Goal: Check status

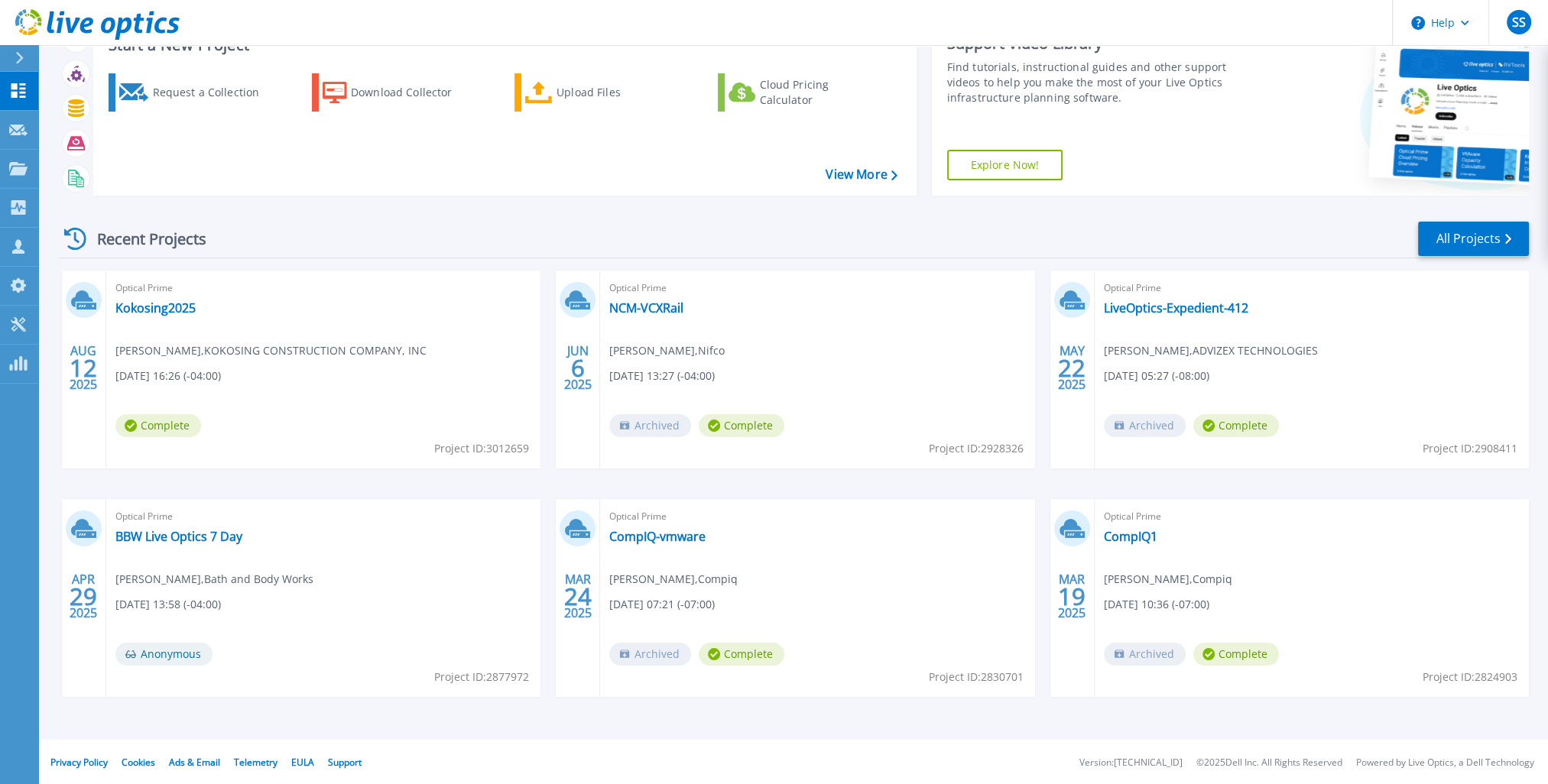
scroll to position [62, 0]
click at [670, 304] on link "NCM-VCXRail" at bounding box center [645, 307] width 74 height 15
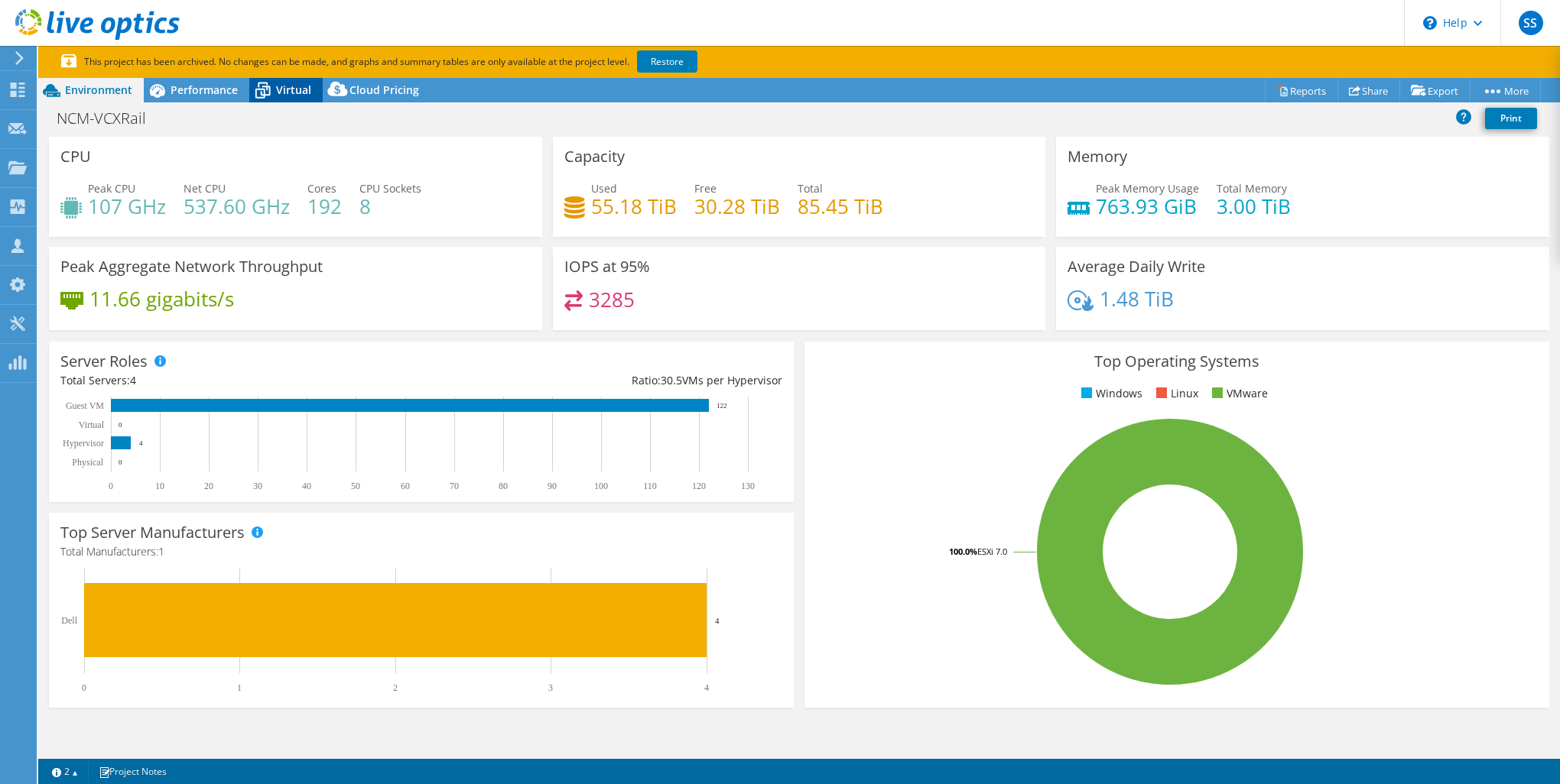
click at [278, 88] on span "Virtual" at bounding box center [294, 90] width 36 height 15
select select "USD"
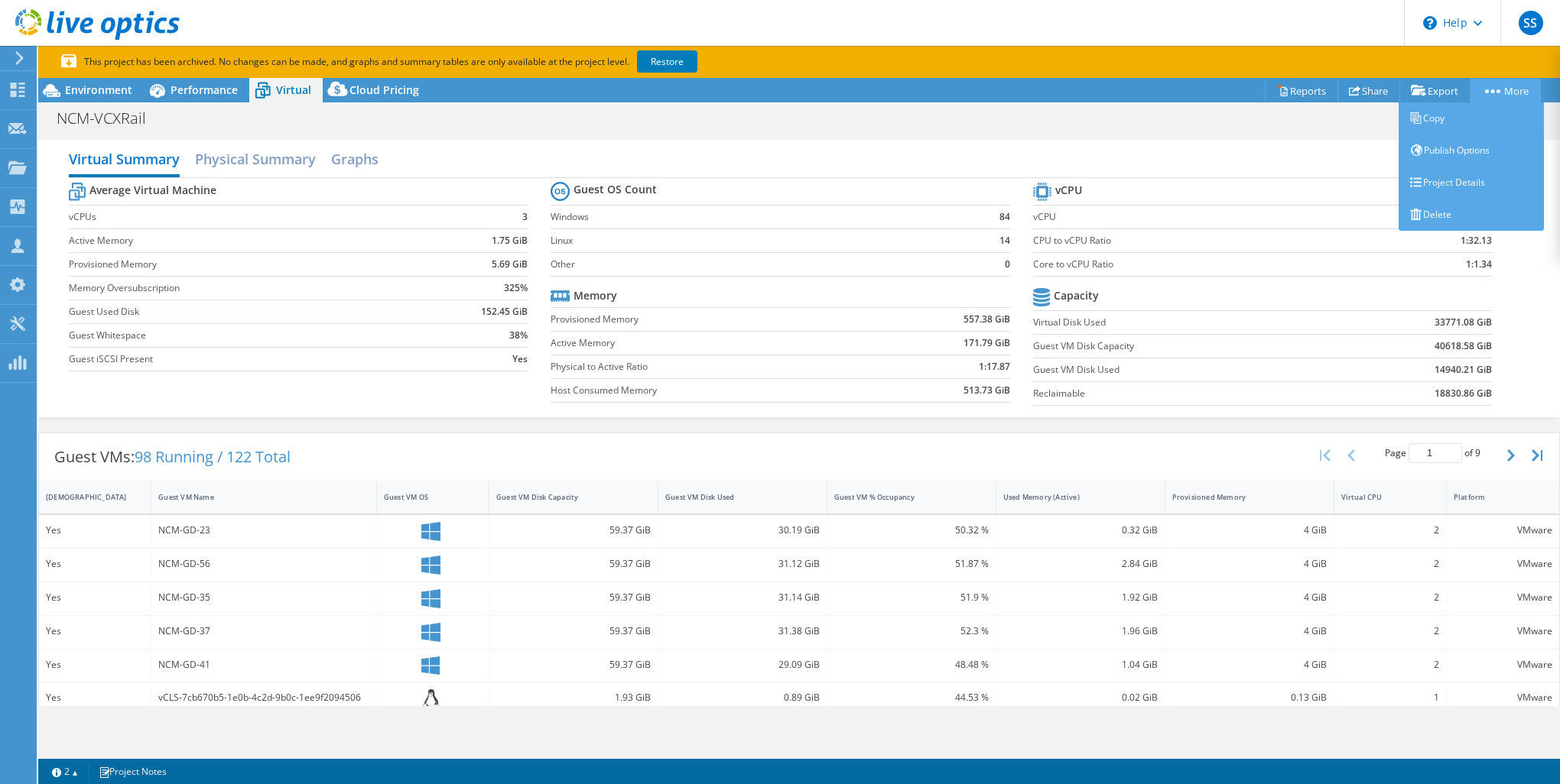
click at [1482, 88] on link "More" at bounding box center [1505, 90] width 71 height 24
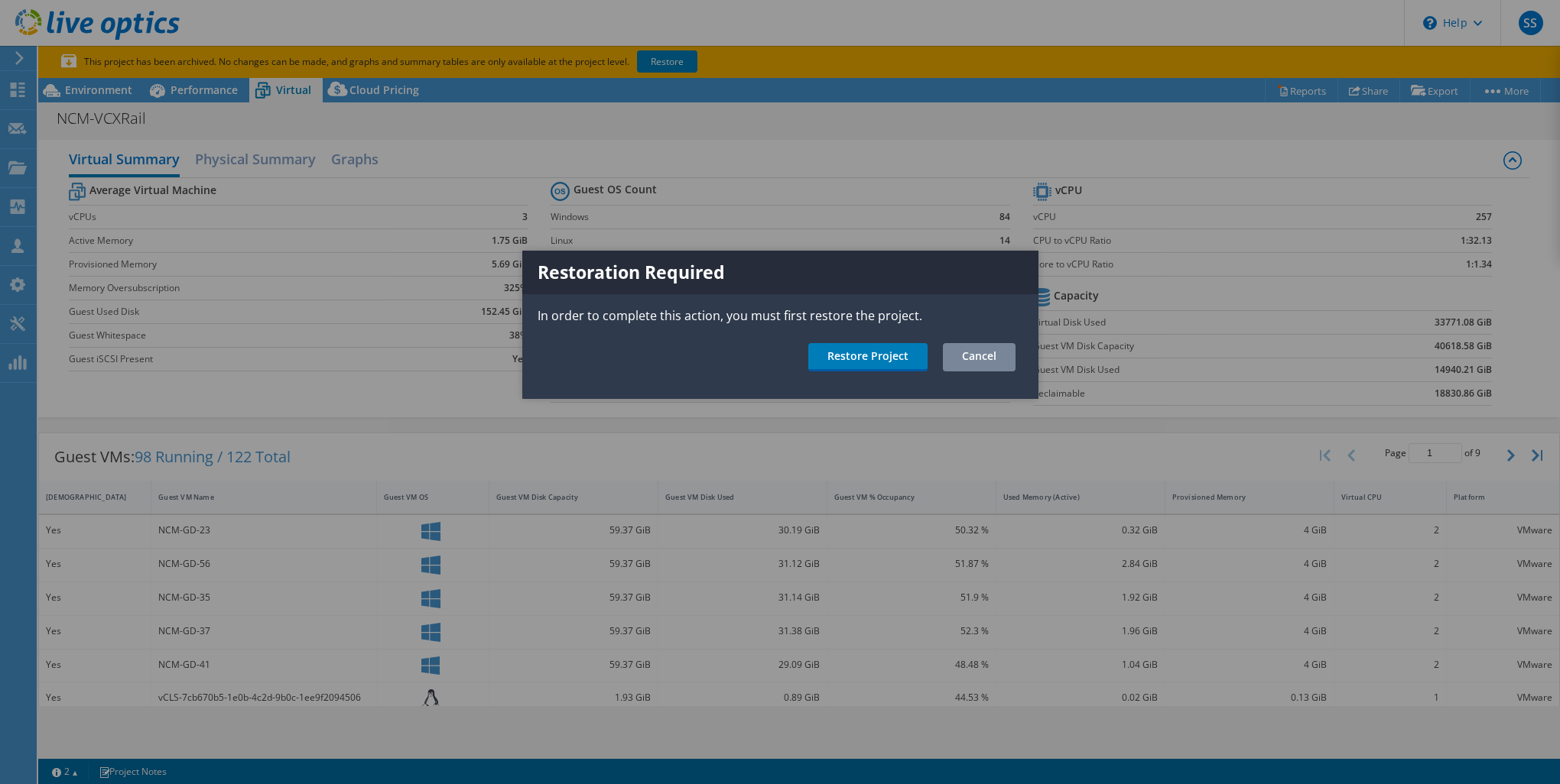
click at [979, 358] on link "Cancel" at bounding box center [979, 357] width 73 height 28
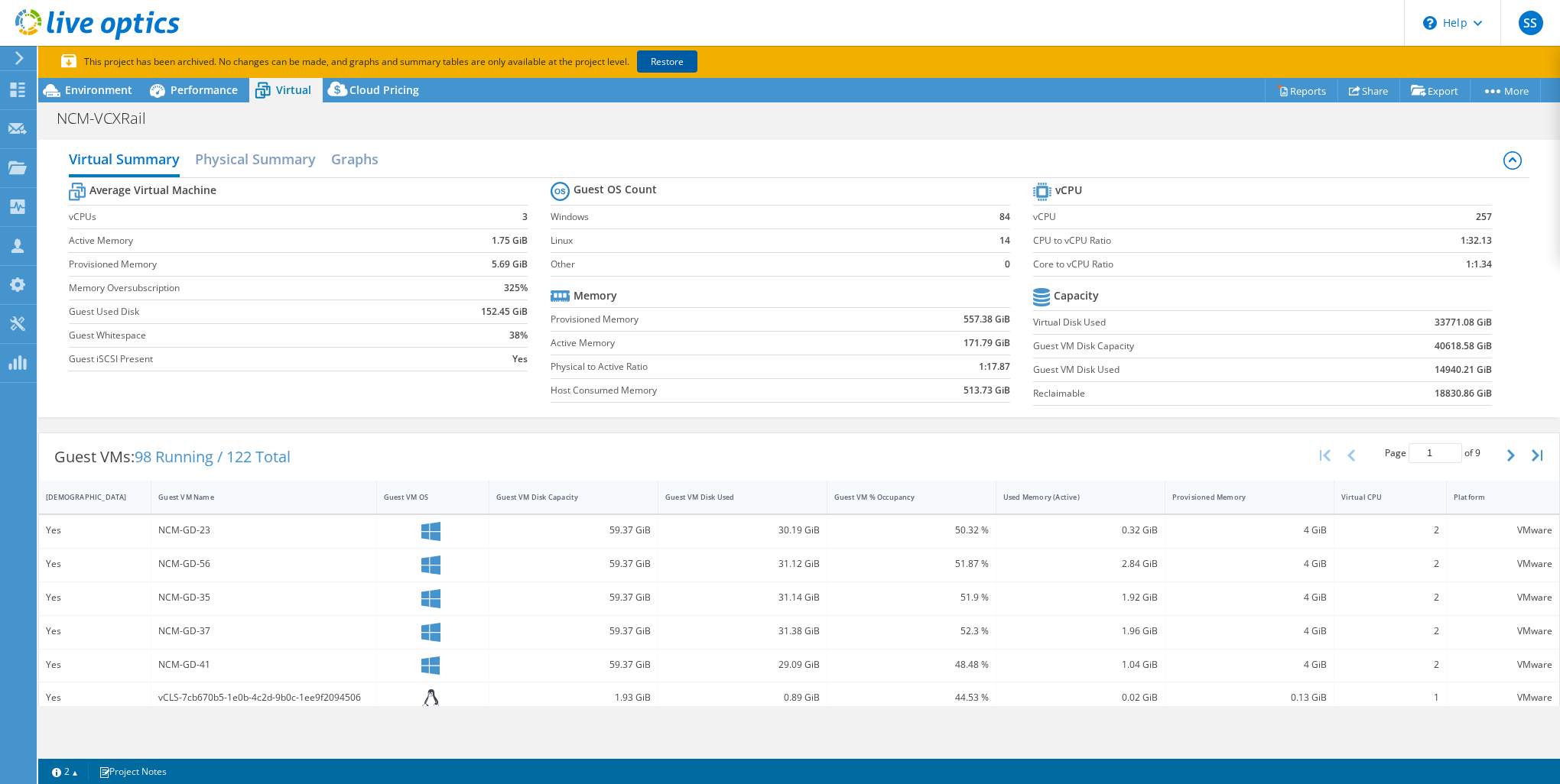
click at [667, 67] on link "Restore" at bounding box center [667, 61] width 60 height 22
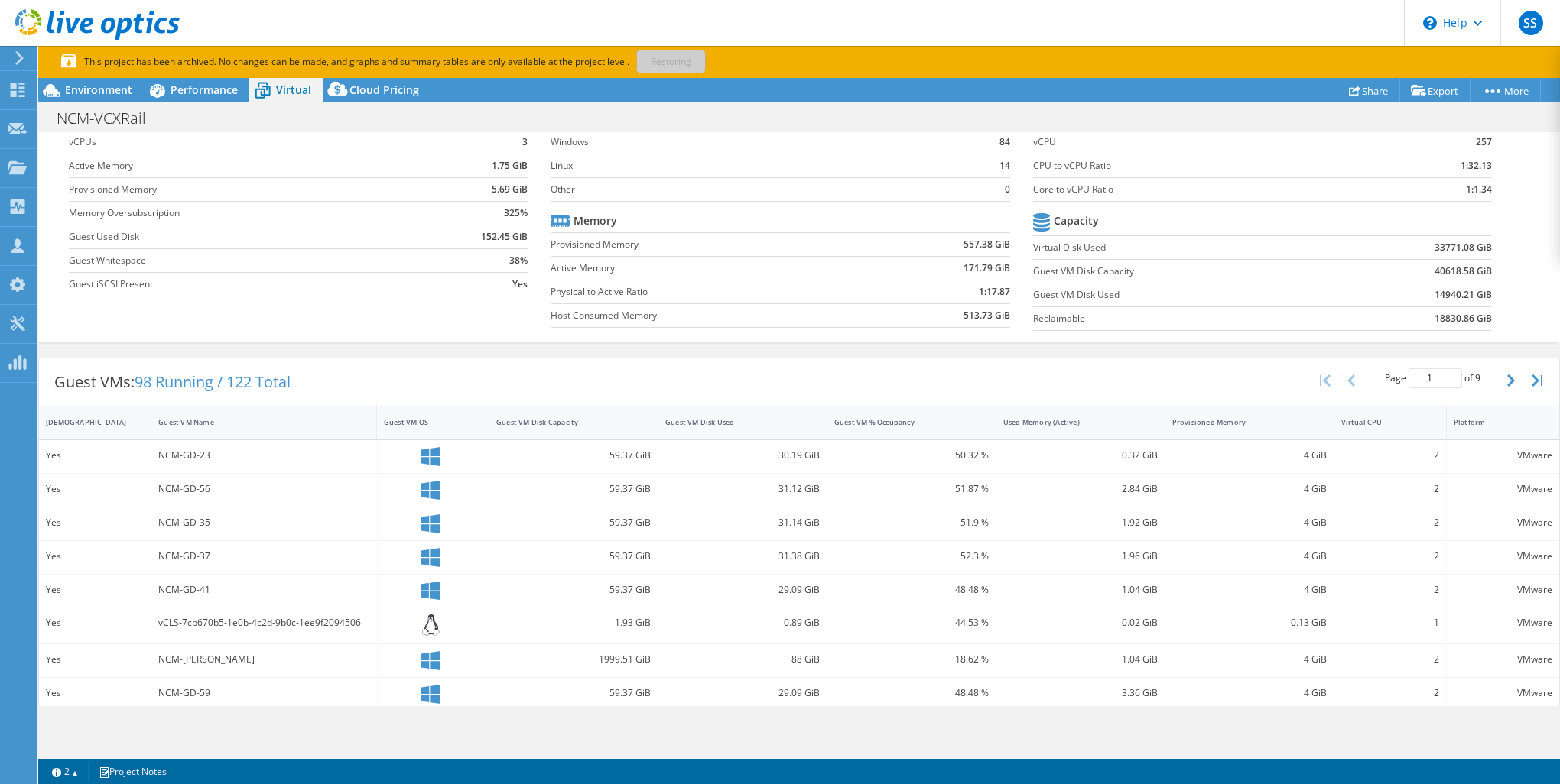
scroll to position [77, 0]
click at [9, 57] on div at bounding box center [16, 57] width 16 height 14
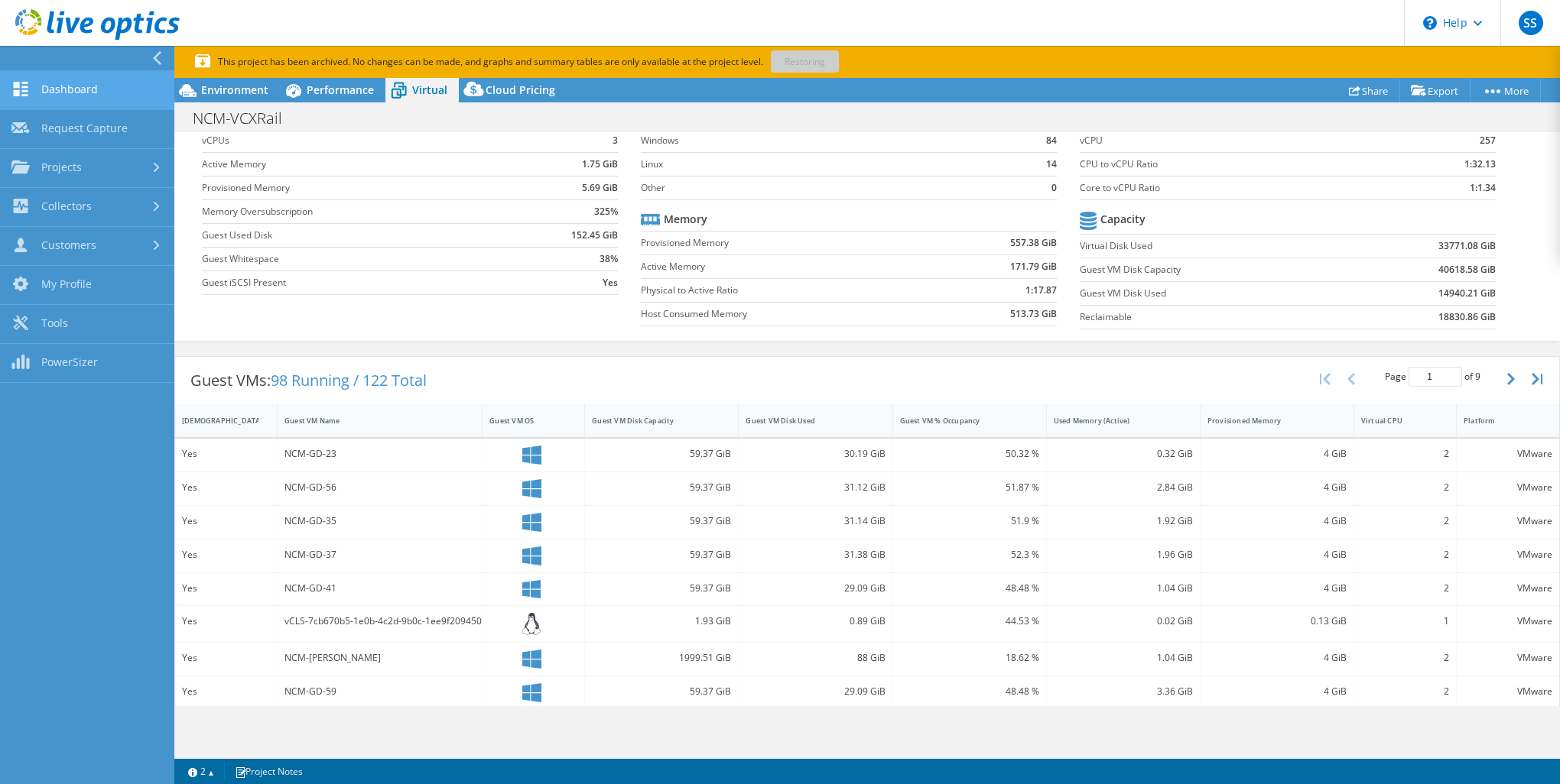
click at [83, 84] on link "Dashboard" at bounding box center [87, 90] width 174 height 39
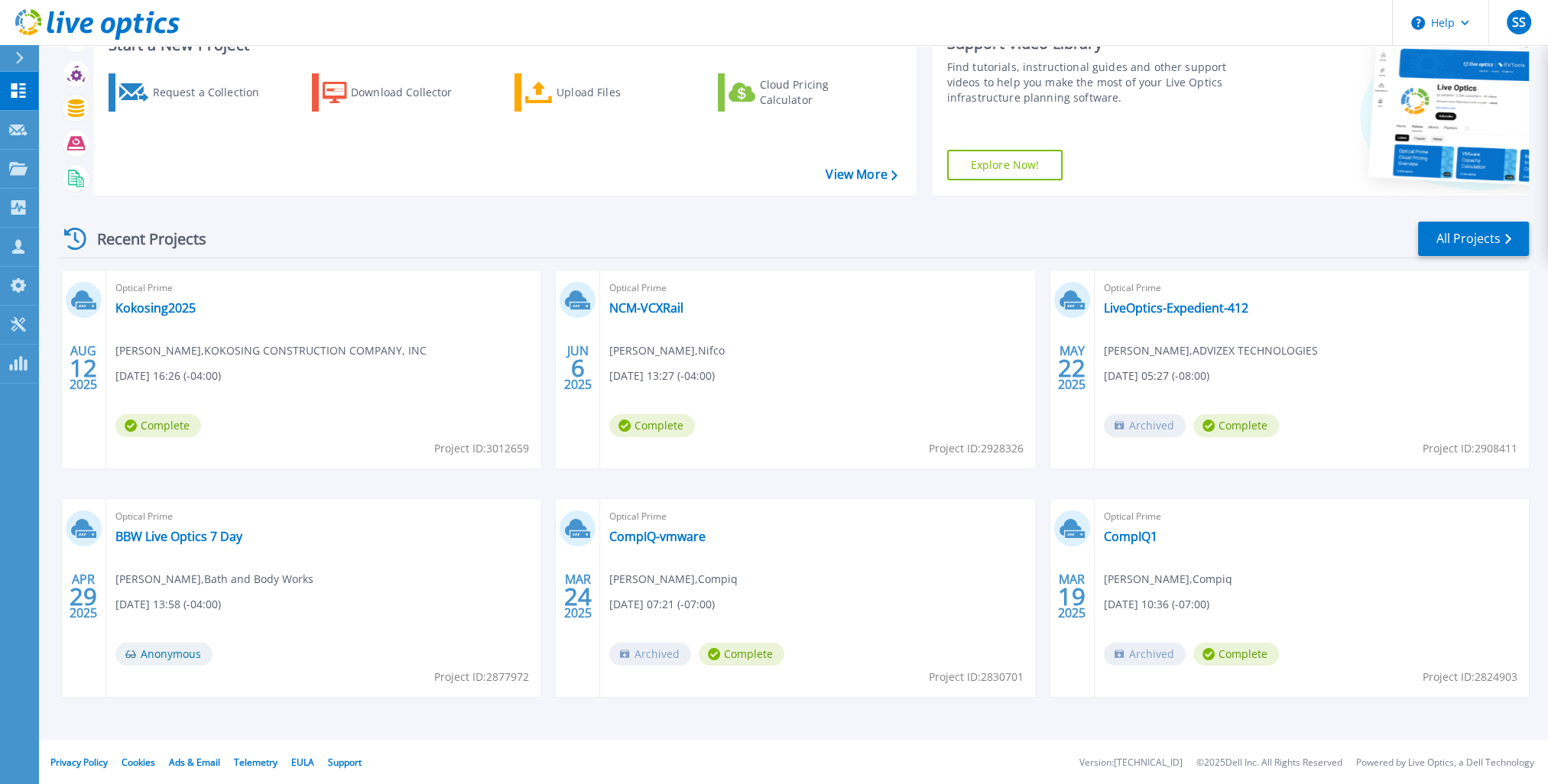
scroll to position [62, 0]
click at [645, 306] on link "NCM-VCXRail" at bounding box center [645, 307] width 74 height 15
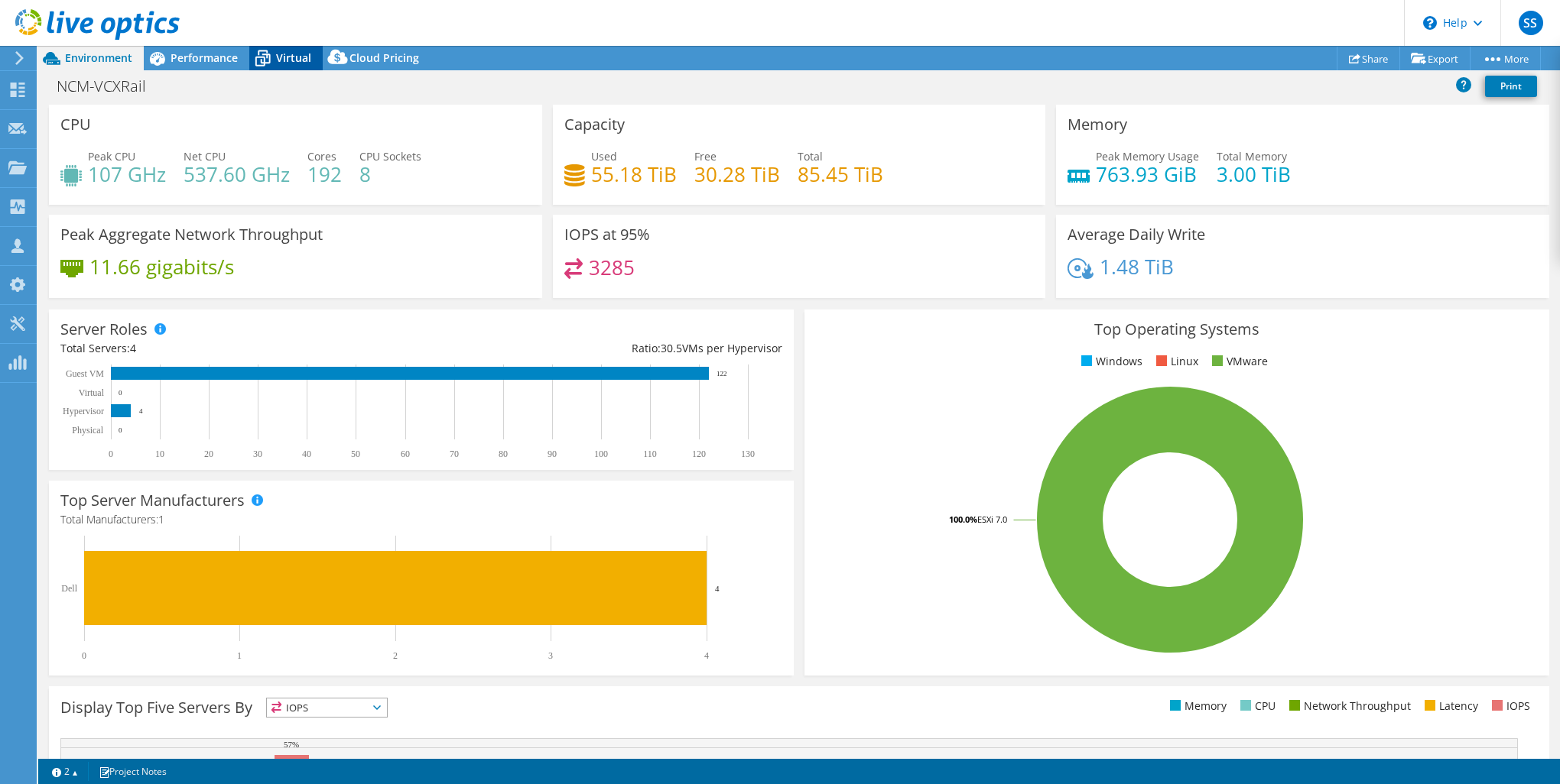
click at [294, 54] on span "Virtual" at bounding box center [294, 57] width 36 height 15
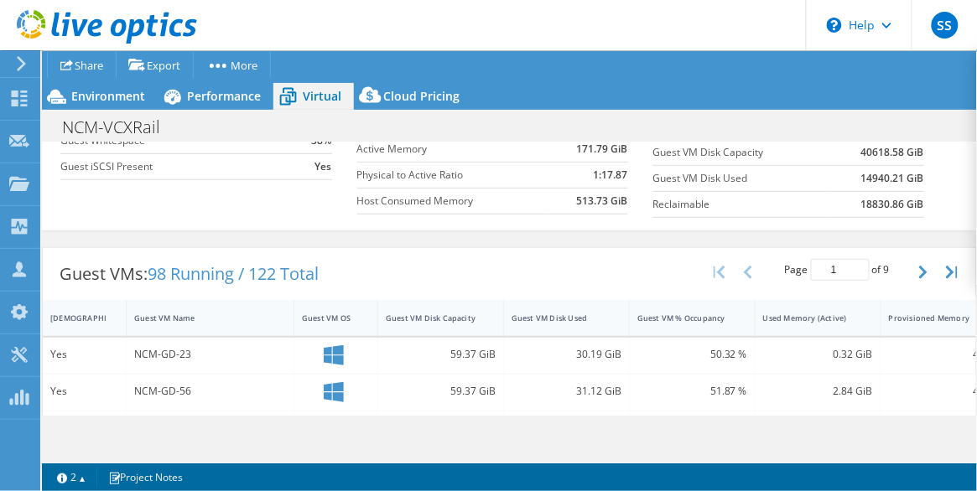
scroll to position [216, 0]
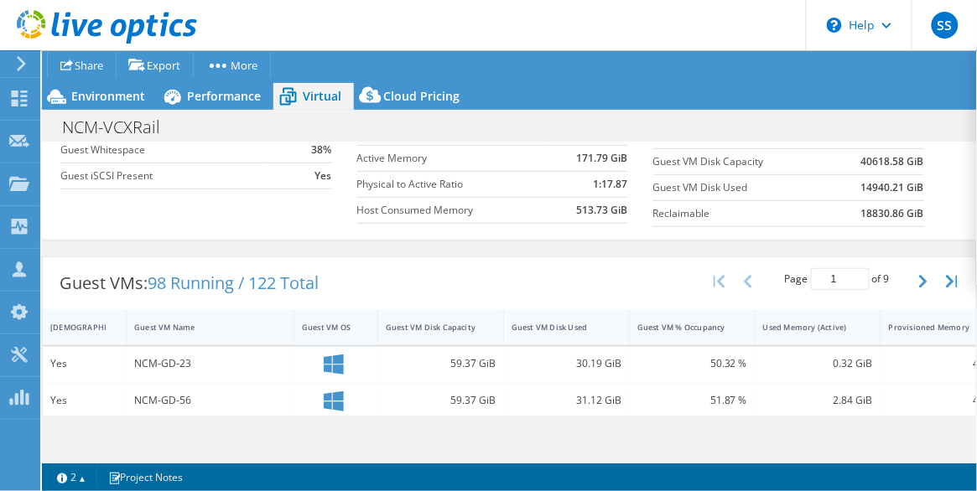
click at [342, 324] on div "Guest VM OS" at bounding box center [326, 327] width 48 height 11
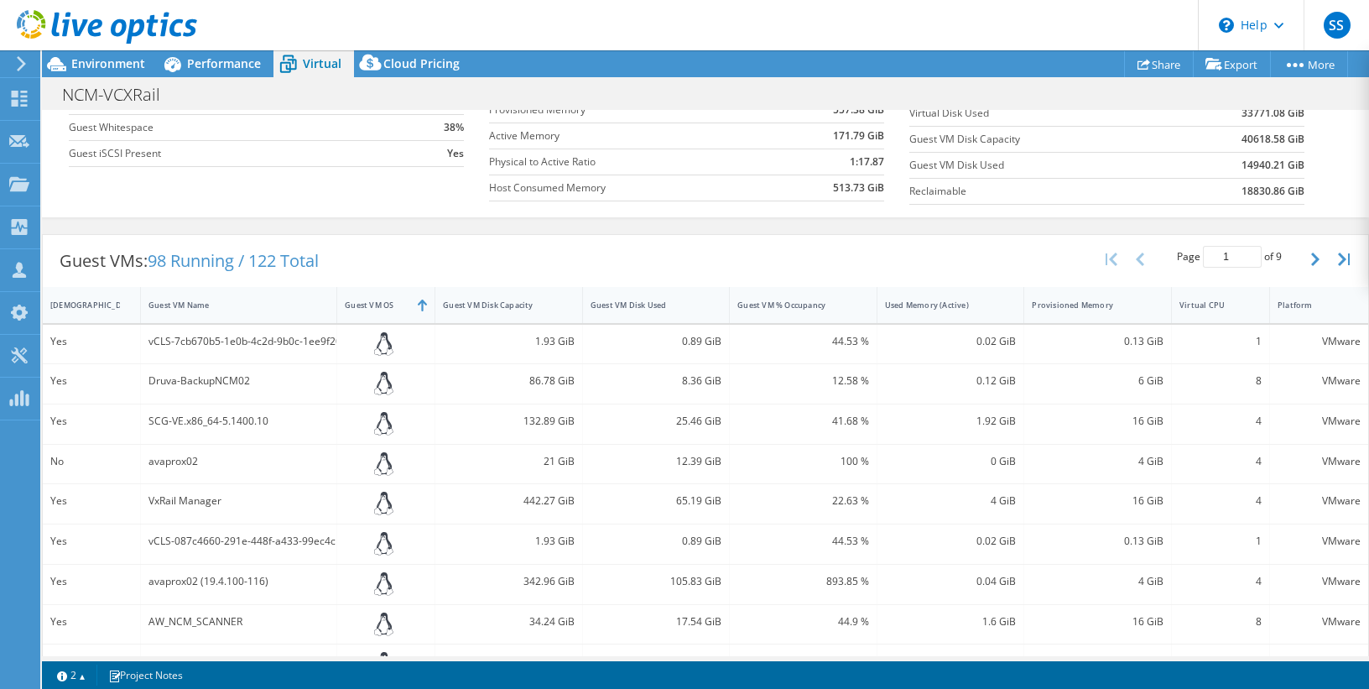
scroll to position [404, 0]
click at [1310, 249] on button "button" at bounding box center [1316, 259] width 29 height 32
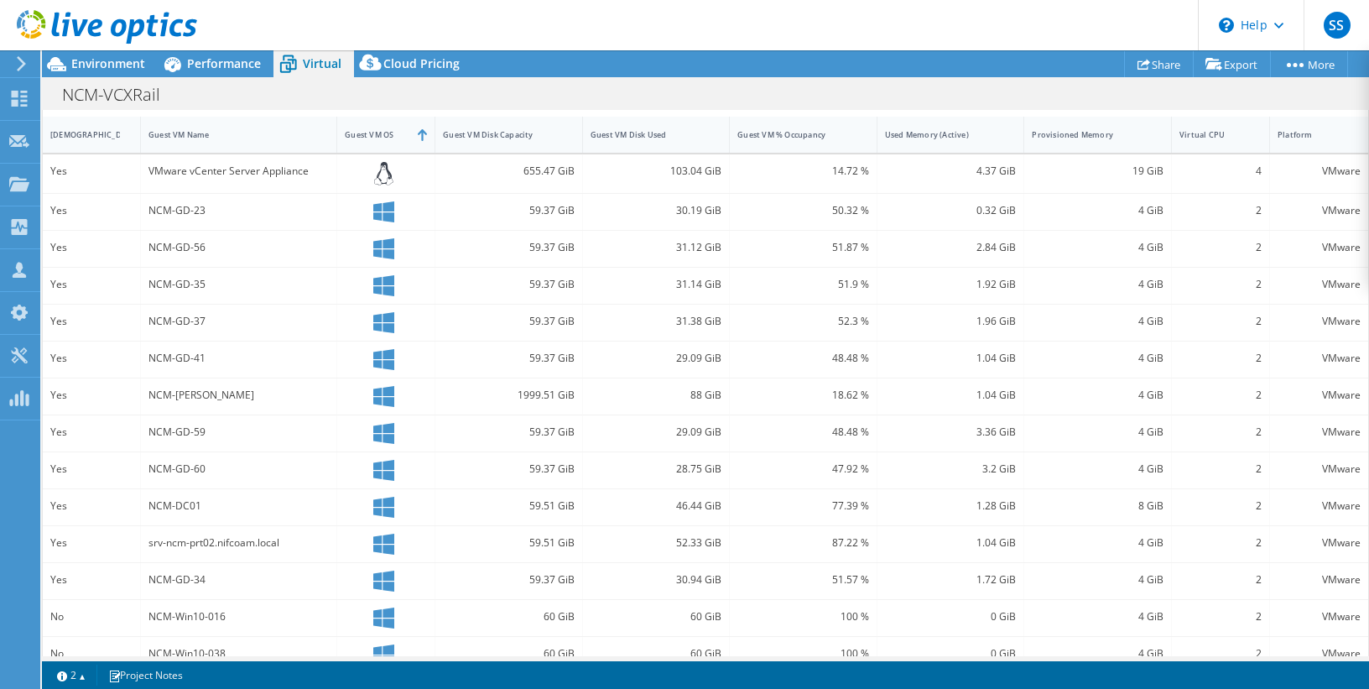
scroll to position [340, 0]
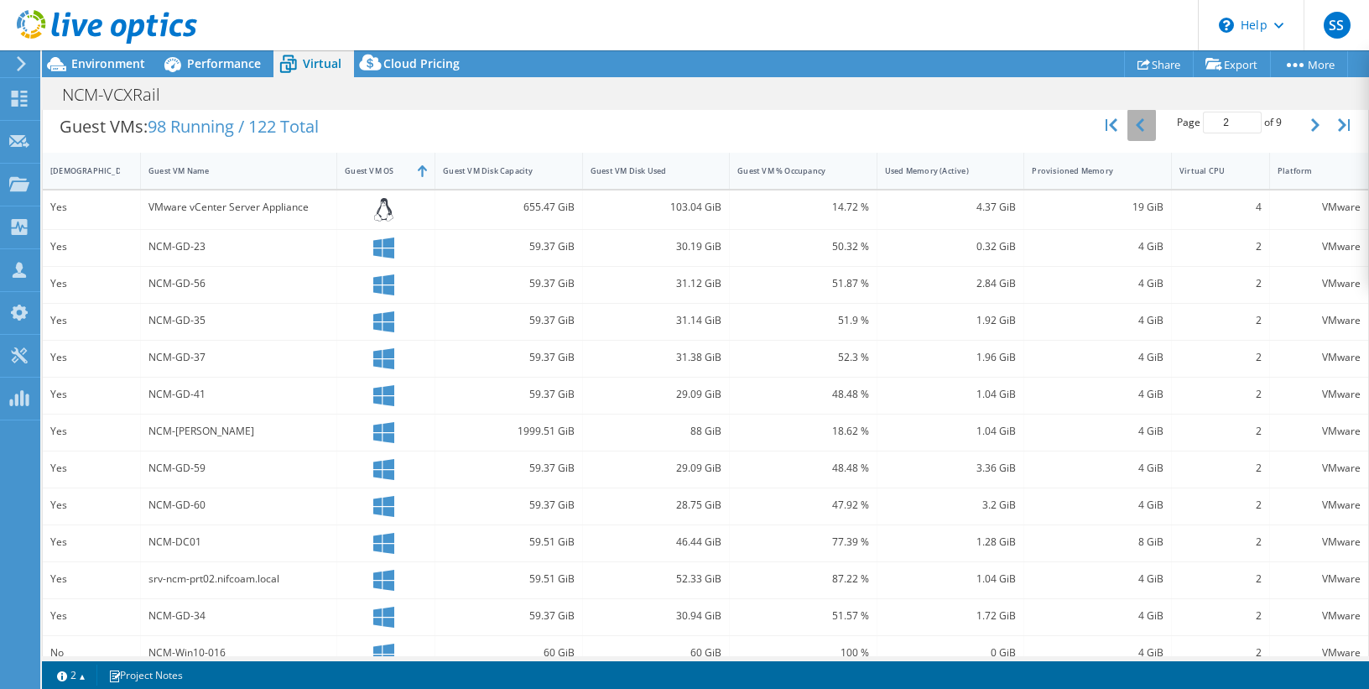
click at [1141, 128] on button "button" at bounding box center [1141, 125] width 29 height 32
type input "1"
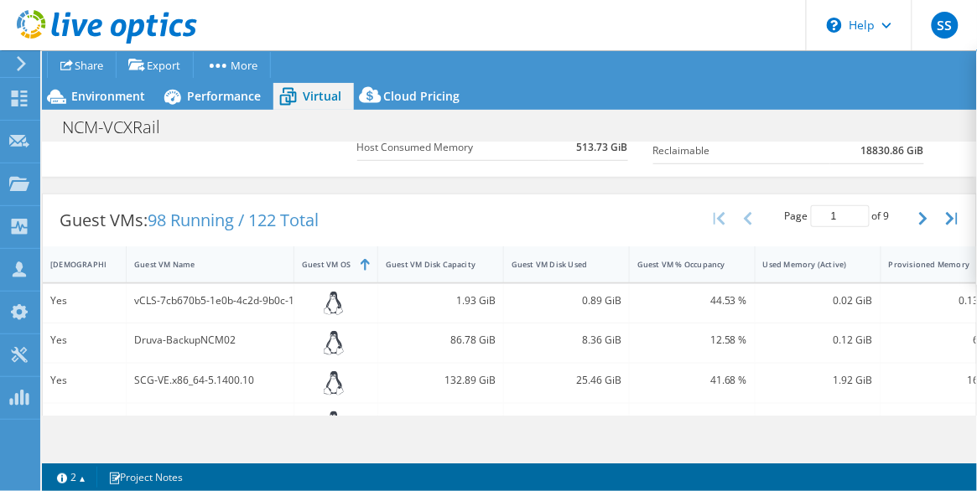
scroll to position [315, 0]
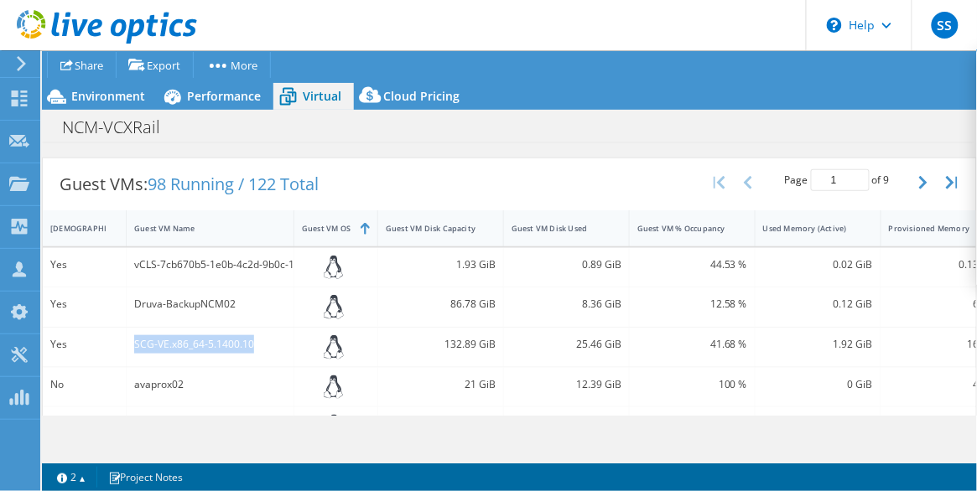
drag, startPoint x: 260, startPoint y: 345, endPoint x: 133, endPoint y: 339, distance: 126.8
click at [133, 340] on div "SCG-VE.x86_64-5.1400.10" at bounding box center [211, 347] width 168 height 39
copy div "SCG-VE.x86_64-5.1400.10"
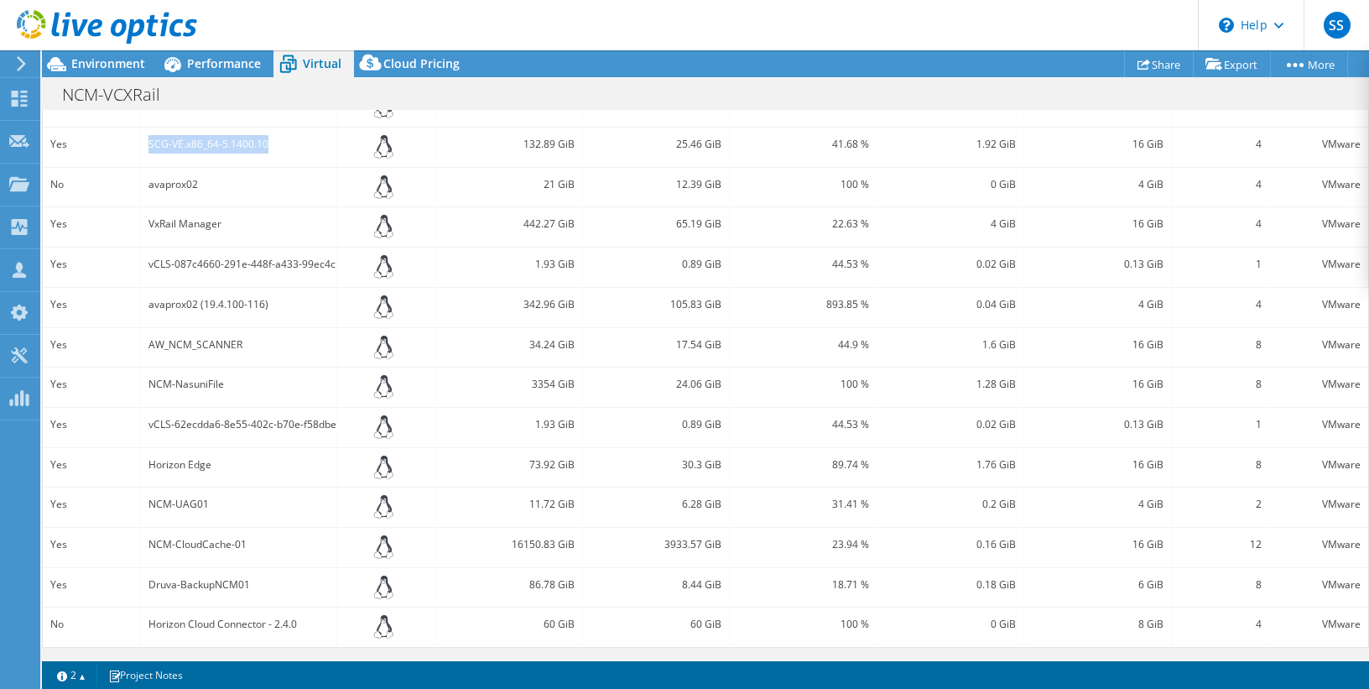
scroll to position [312, 0]
